Goal: Navigation & Orientation: Understand site structure

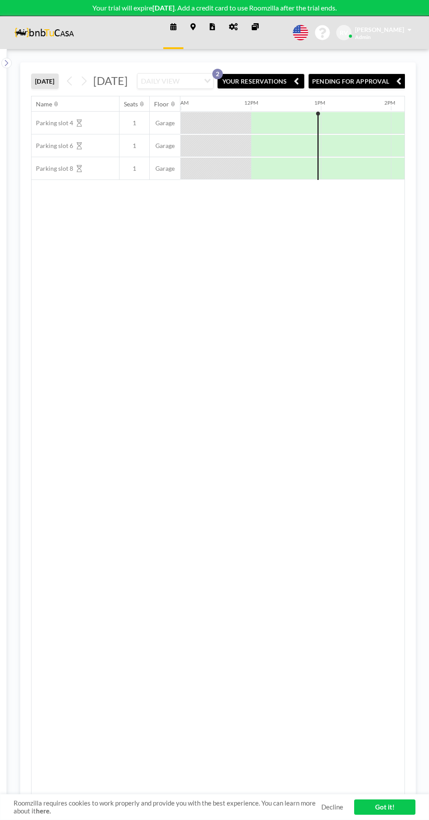
scroll to position [0, 771]
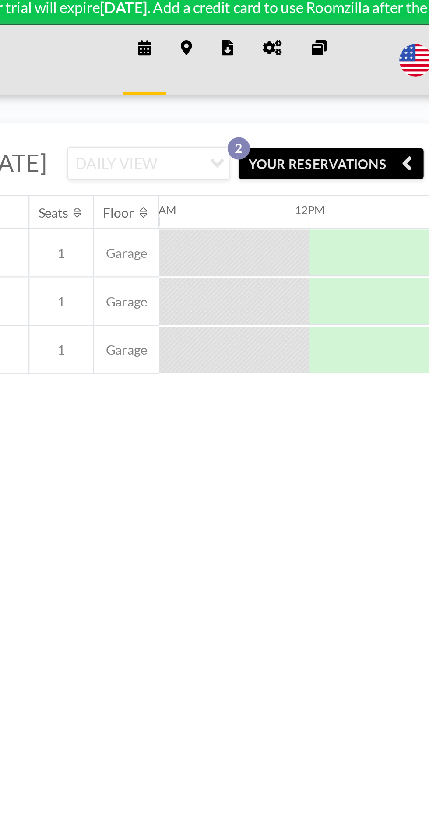
click at [233, 26] on icon at bounding box center [233, 26] width 9 height 7
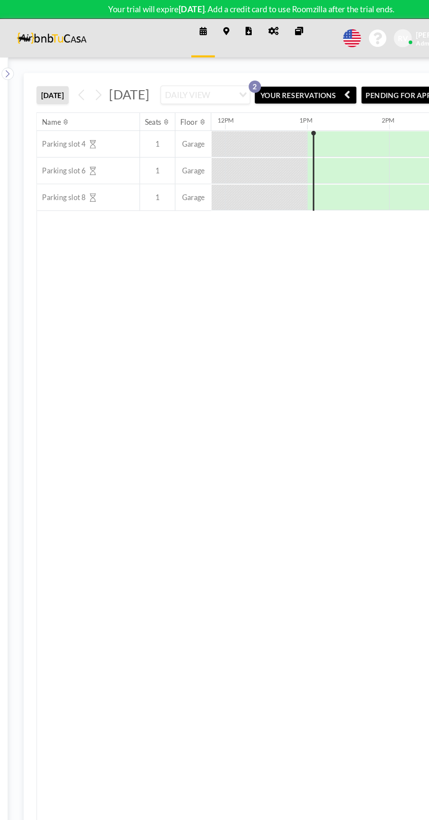
scroll to position [0, 841]
click at [55, 127] on span "Parking slot 4" at bounding box center [53, 123] width 42 height 8
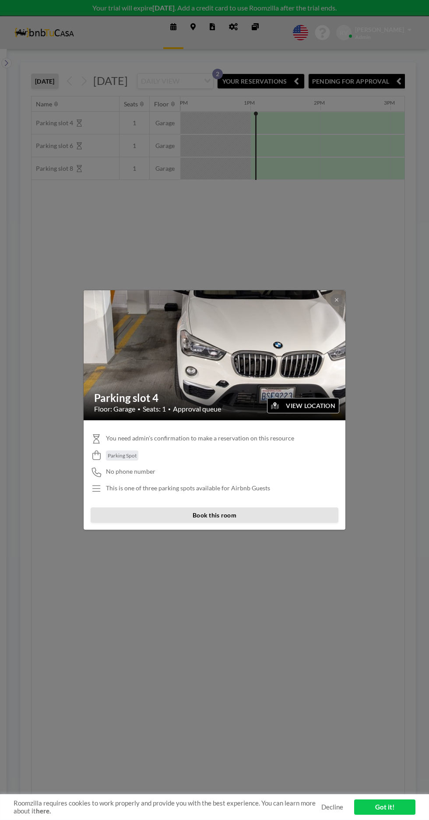
click at [222, 268] on div "Parking slot 4 Floor: Garage • Seats: 1 • Approval queue VIEW LOCATION You need…" at bounding box center [214, 410] width 429 height 820
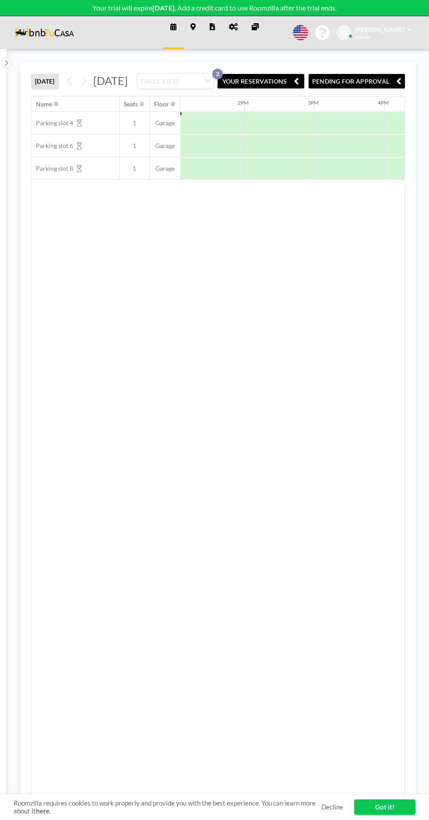
scroll to position [0, 917]
click at [60, 150] on span "Parking slot 6" at bounding box center [53, 146] width 42 height 8
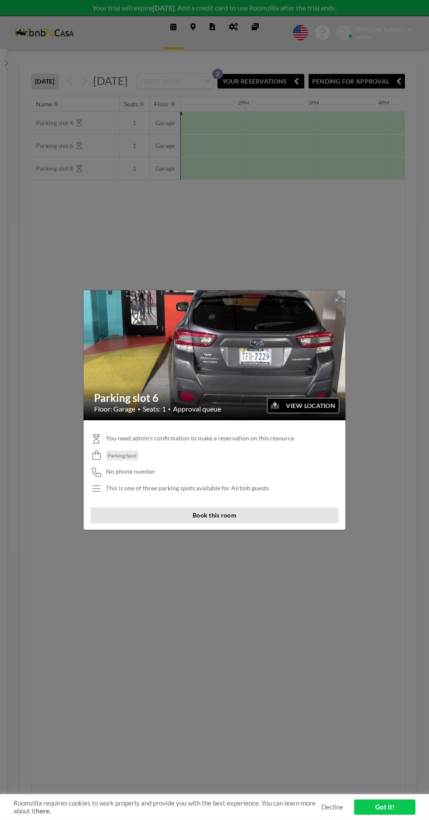
click at [71, 187] on div "Parking slot 6 Floor: Garage • Seats: 1 • Approval queue VIEW LOCATION You need…" at bounding box center [214, 410] width 429 height 820
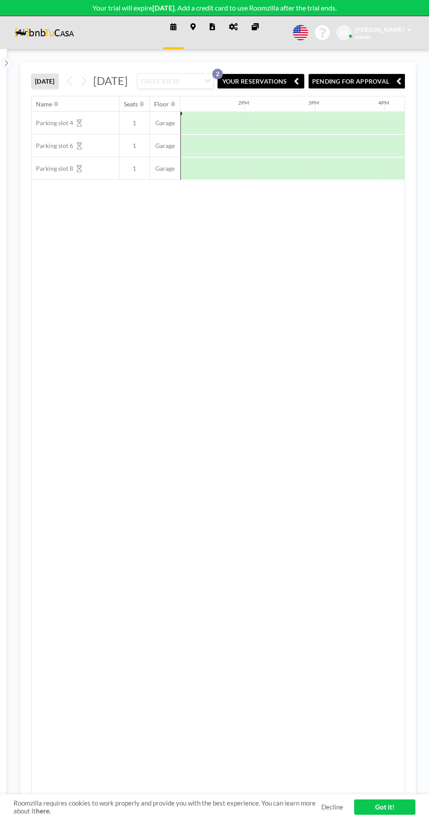
click at [73, 180] on div "Parking slot 8" at bounding box center [76, 168] width 88 height 22
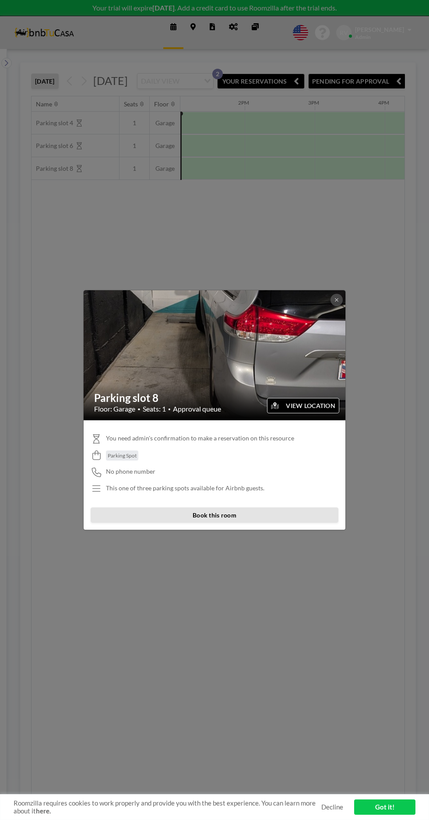
click at [274, 272] on div "Parking slot 8 Floor: Garage • Seats: 1 • Approval queue VIEW LOCATION You need…" at bounding box center [214, 410] width 429 height 820
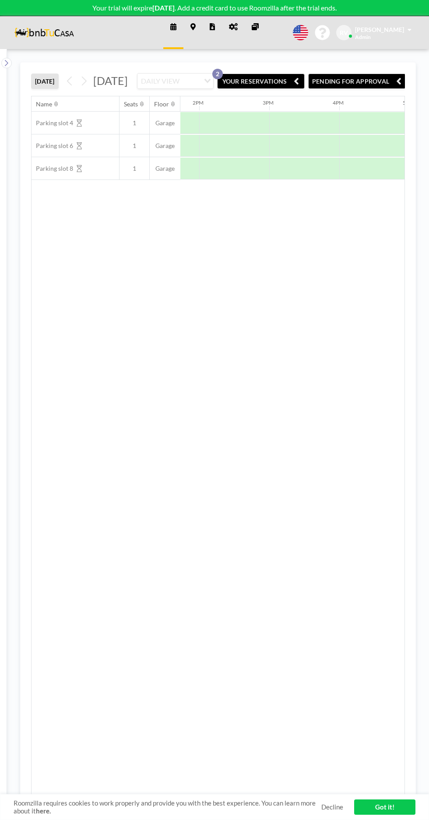
scroll to position [0, 961]
click at [173, 26] on icon at bounding box center [173, 26] width 6 height 7
click at [6, 63] on icon at bounding box center [7, 63] width 6 height 9
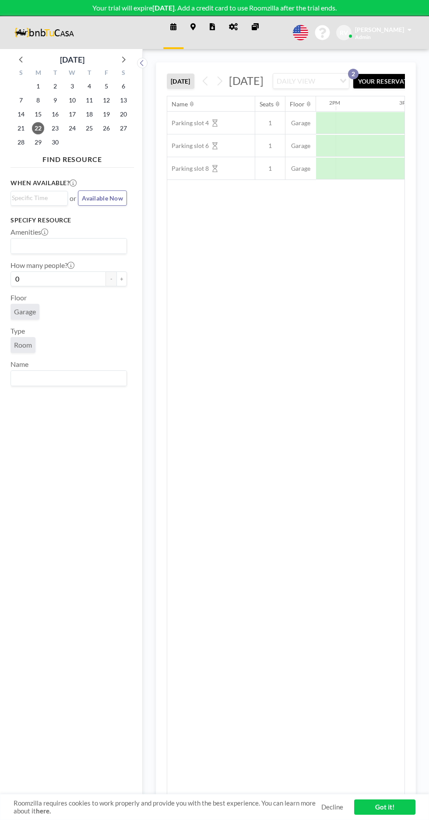
click at [32, 311] on span "Garage" at bounding box center [25, 311] width 22 height 9
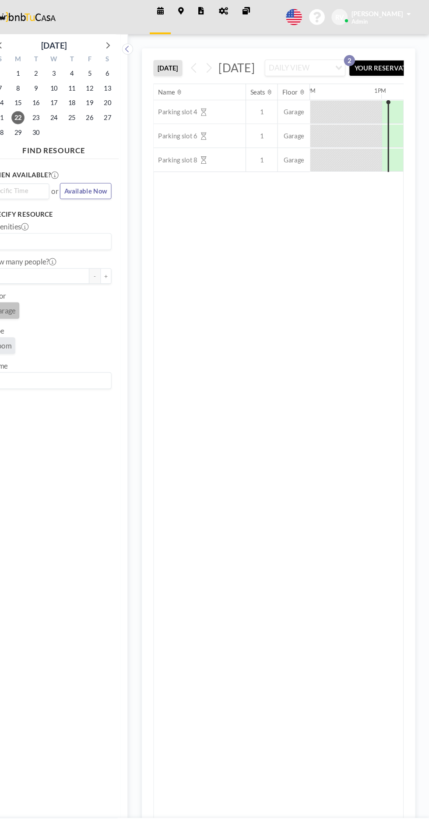
scroll to position [0, 0]
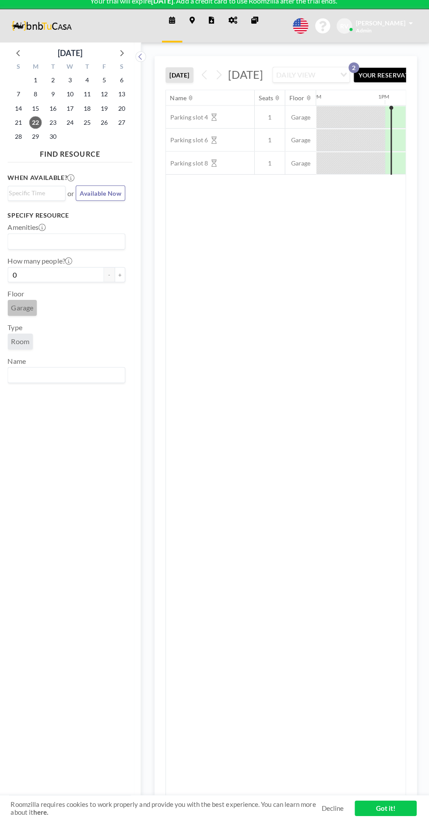
click at [193, 26] on icon at bounding box center [193, 26] width 5 height 7
